Goal: Task Accomplishment & Management: Use online tool/utility

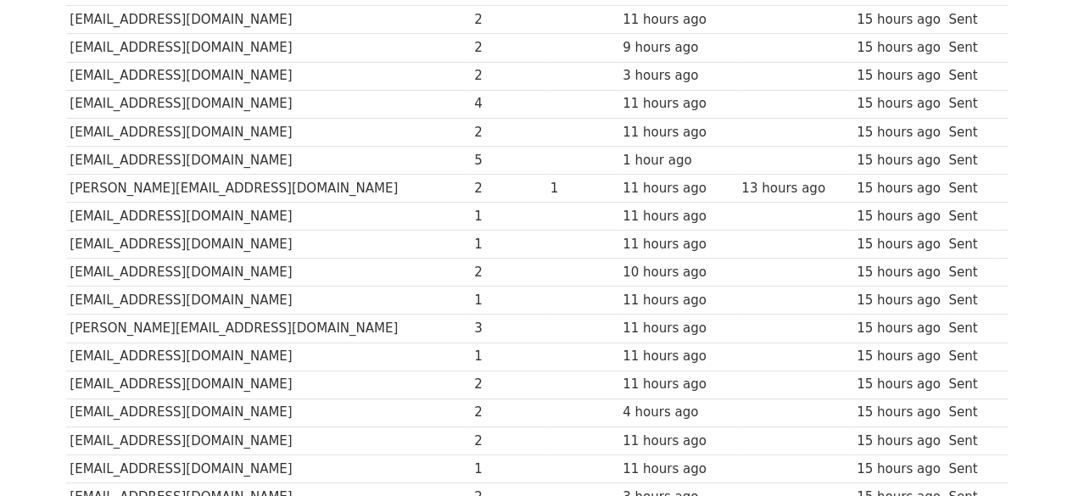
scroll to position [3394, 0]
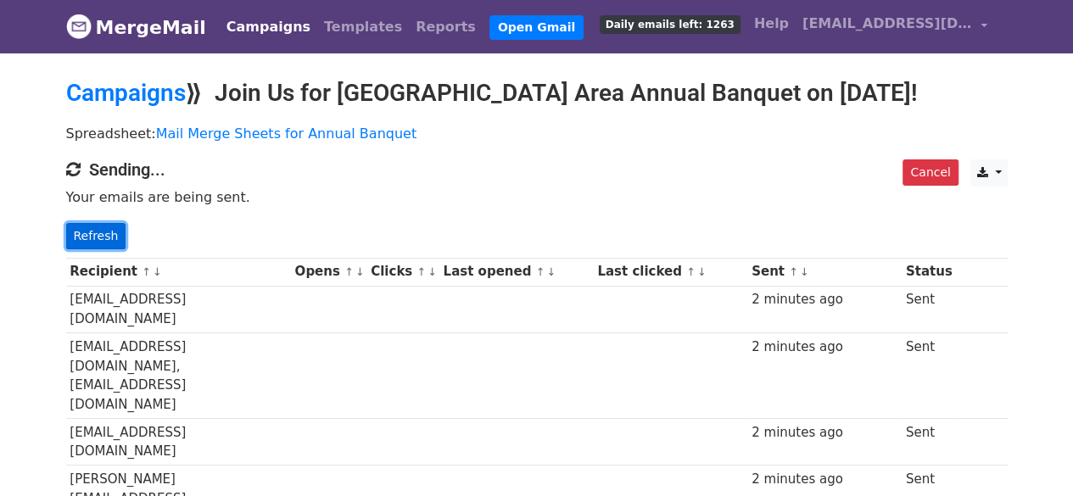
click at [92, 234] on link "Refresh" at bounding box center [96, 236] width 60 height 26
